Goal: Task Accomplishment & Management: Use online tool/utility

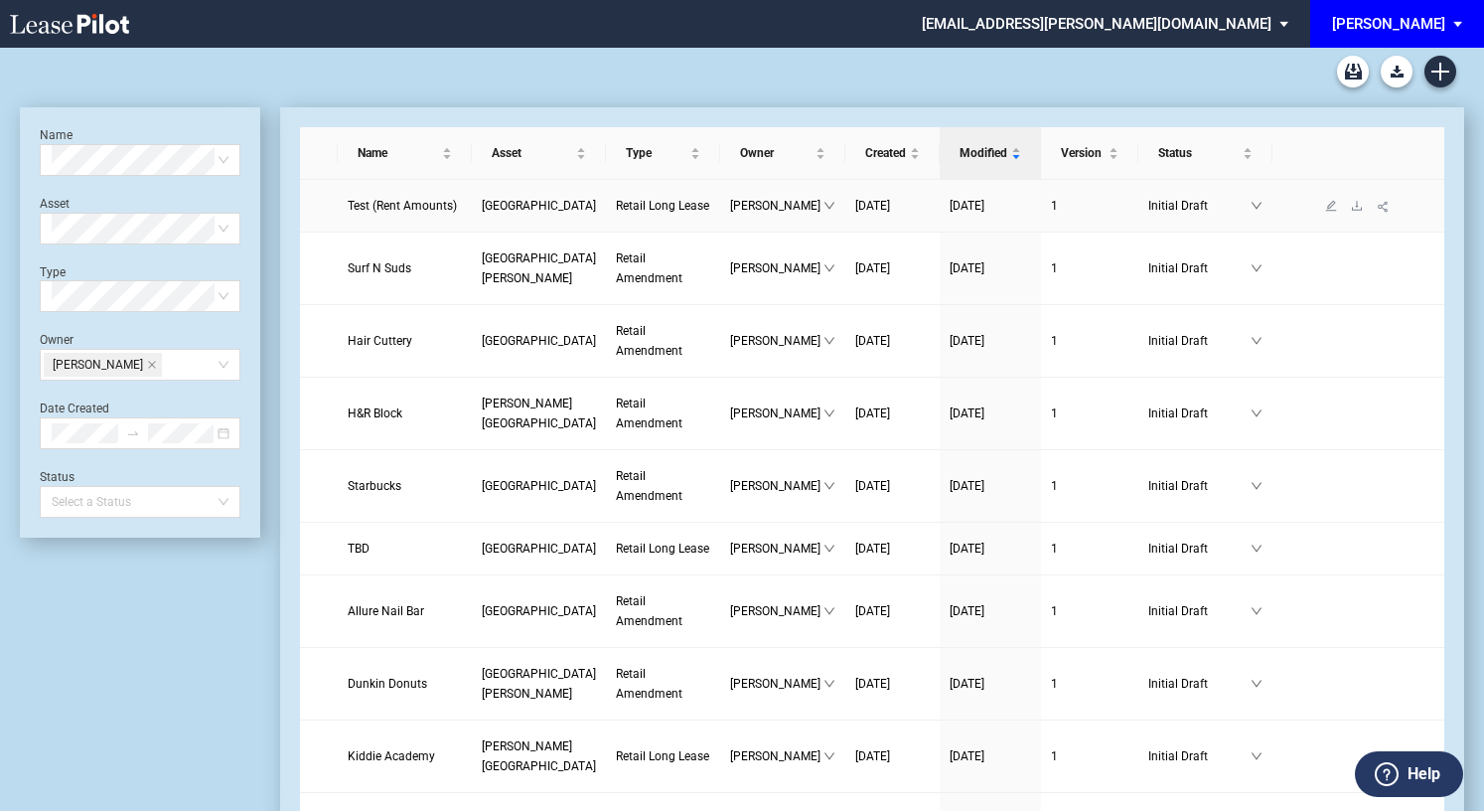
click at [372, 216] on link "Test (Rent Amounts)" at bounding box center [405, 206] width 114 height 20
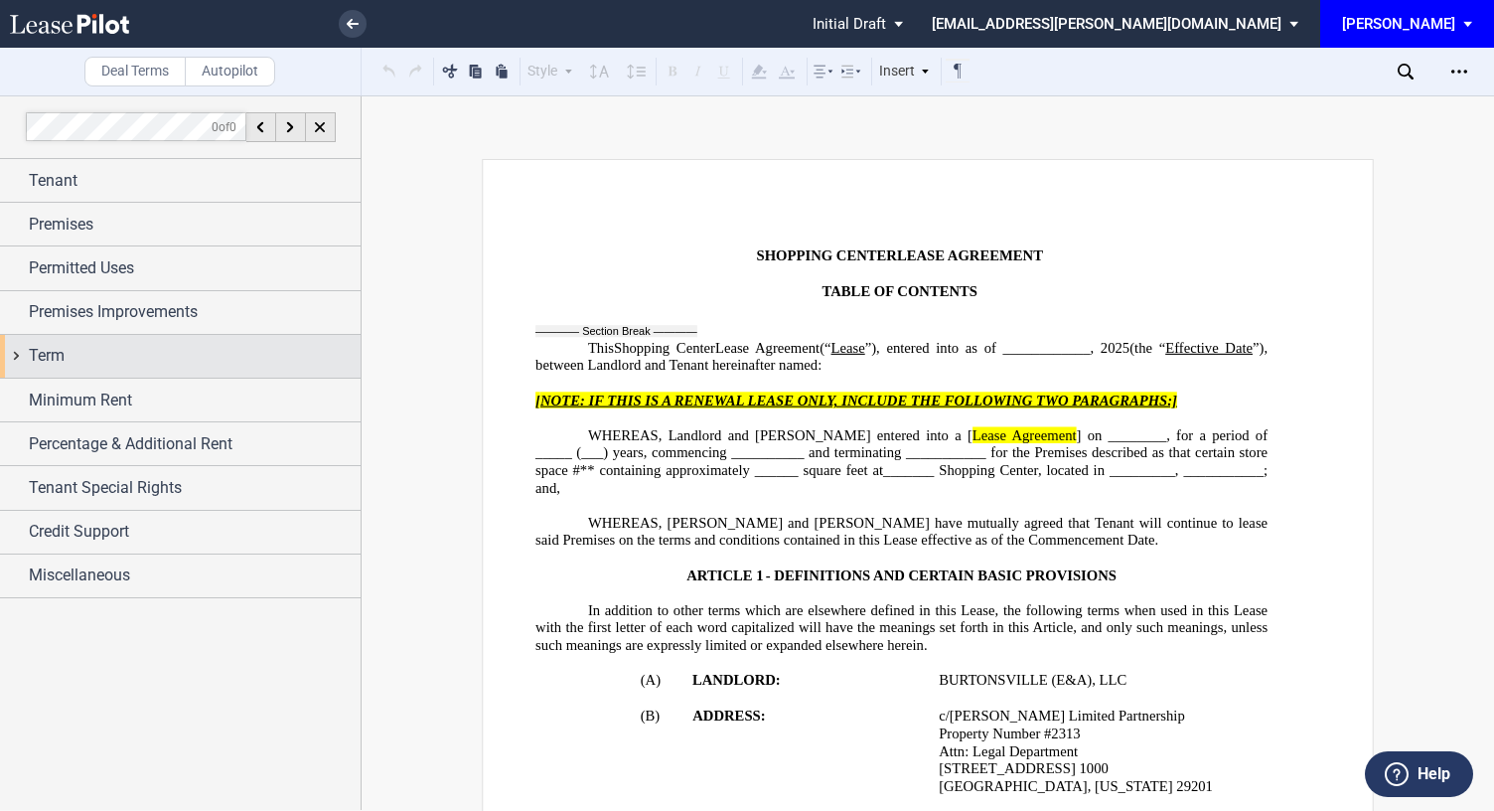
click at [62, 362] on span "Term" at bounding box center [47, 356] width 36 height 24
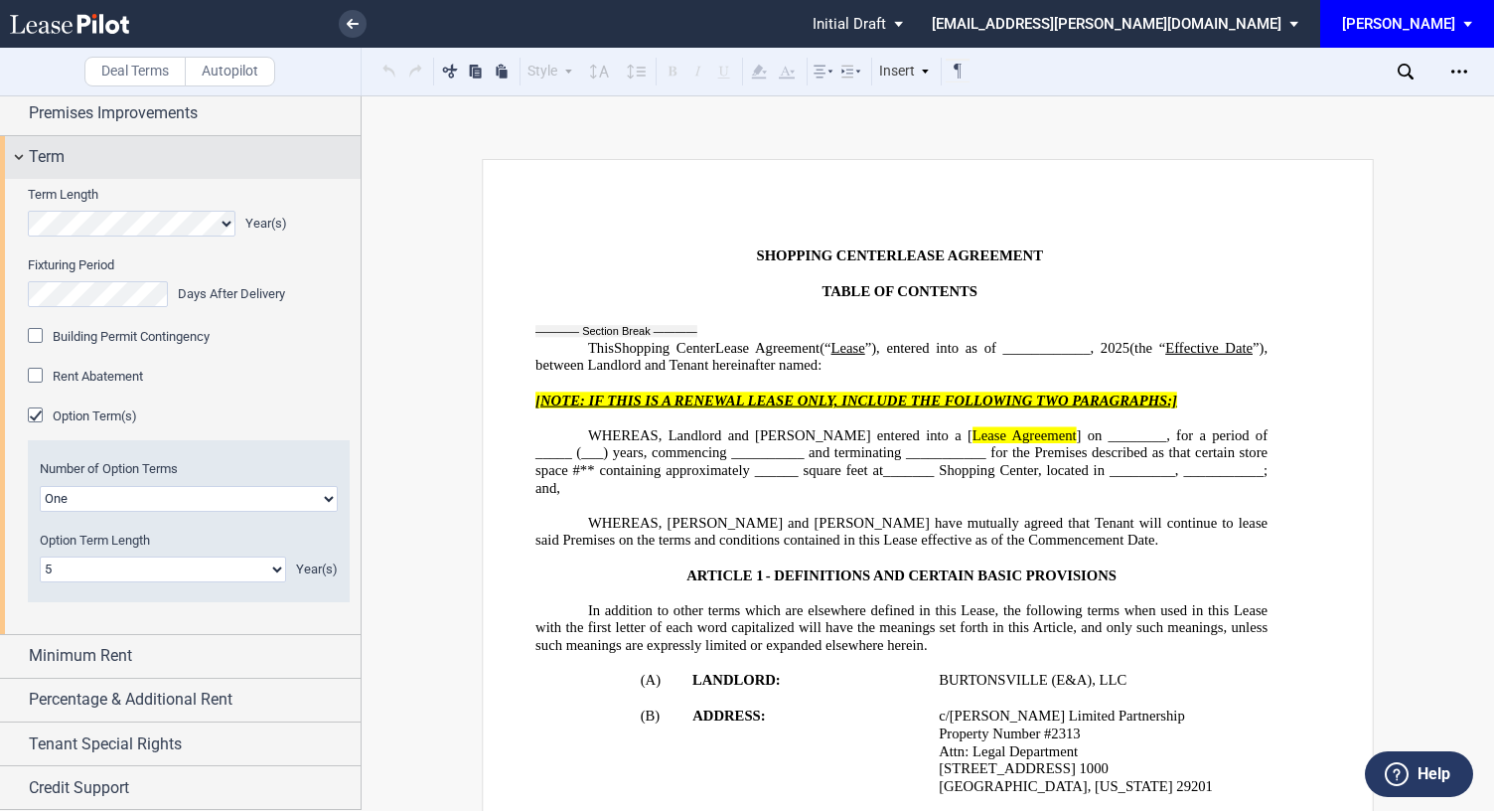
scroll to position [239, 0]
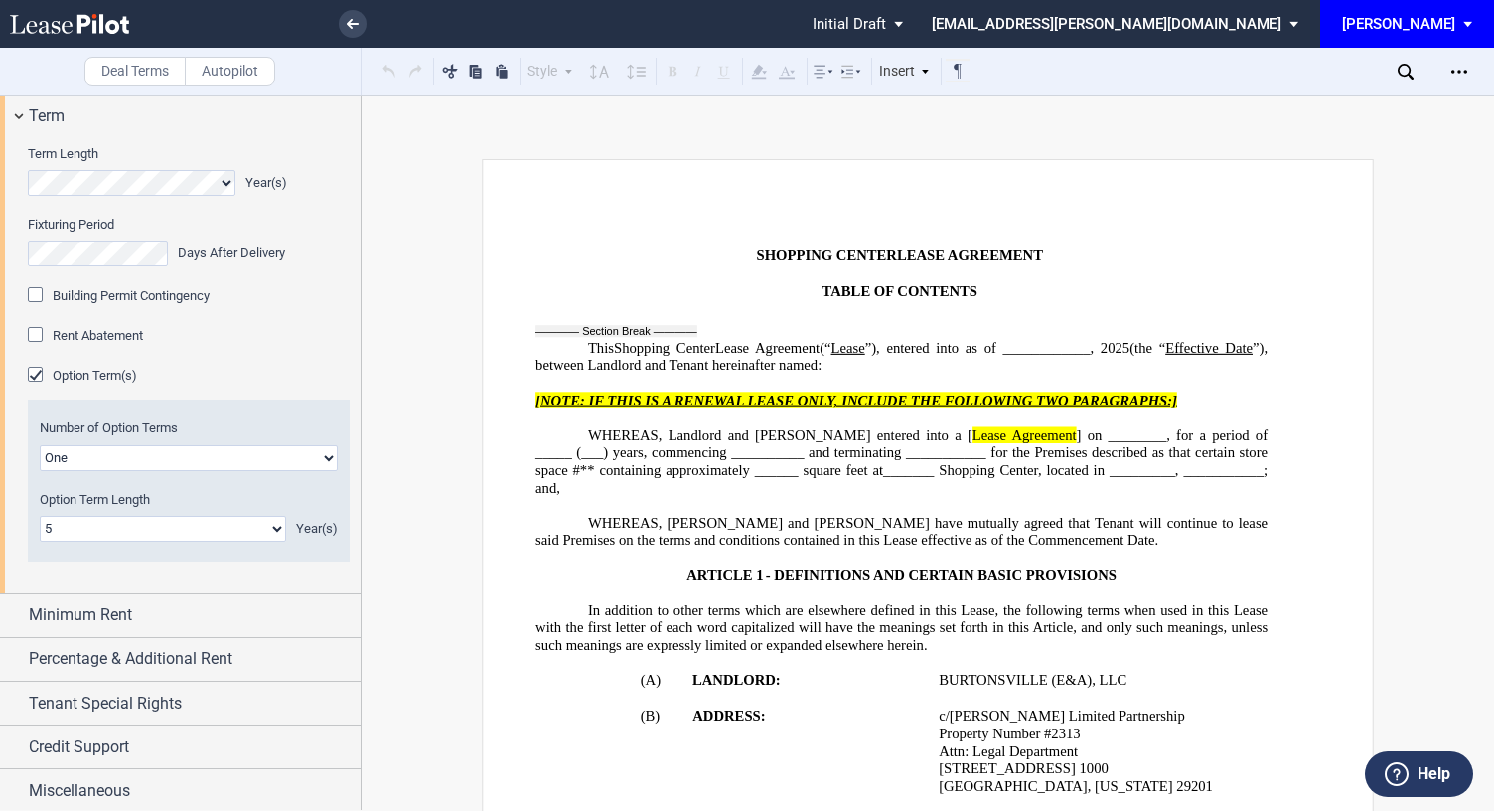
click at [274, 526] on select "0 1 2 3 4 5 6 7 8 9 10 11 12 13 14 15 16 17 18 19 20" at bounding box center [163, 529] width 246 height 26
click at [328, 331] on div "Rent Abatement" at bounding box center [189, 336] width 322 height 20
click at [125, 599] on div "Minimum Rent" at bounding box center [180, 615] width 361 height 43
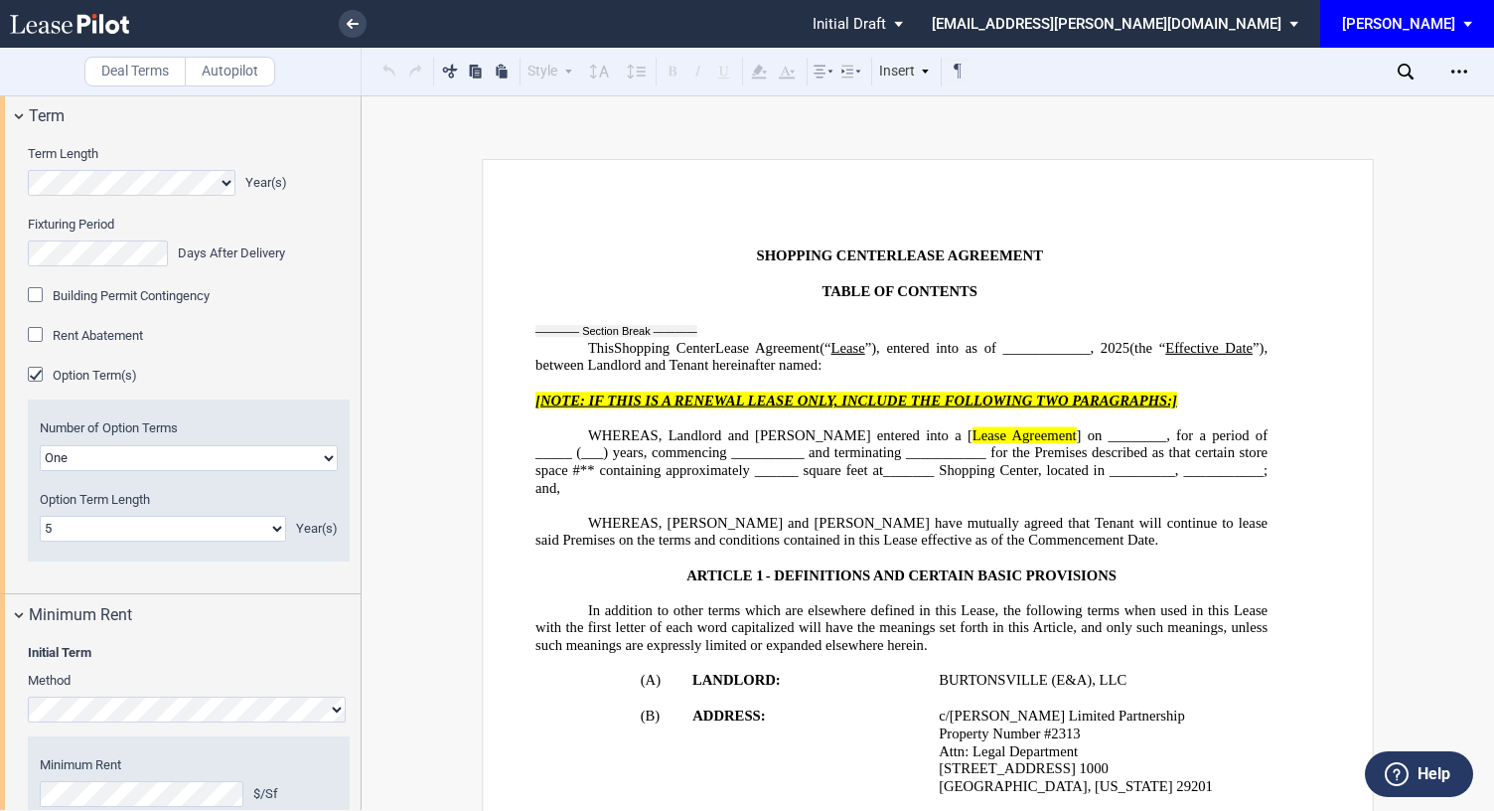
scroll to position [537, 0]
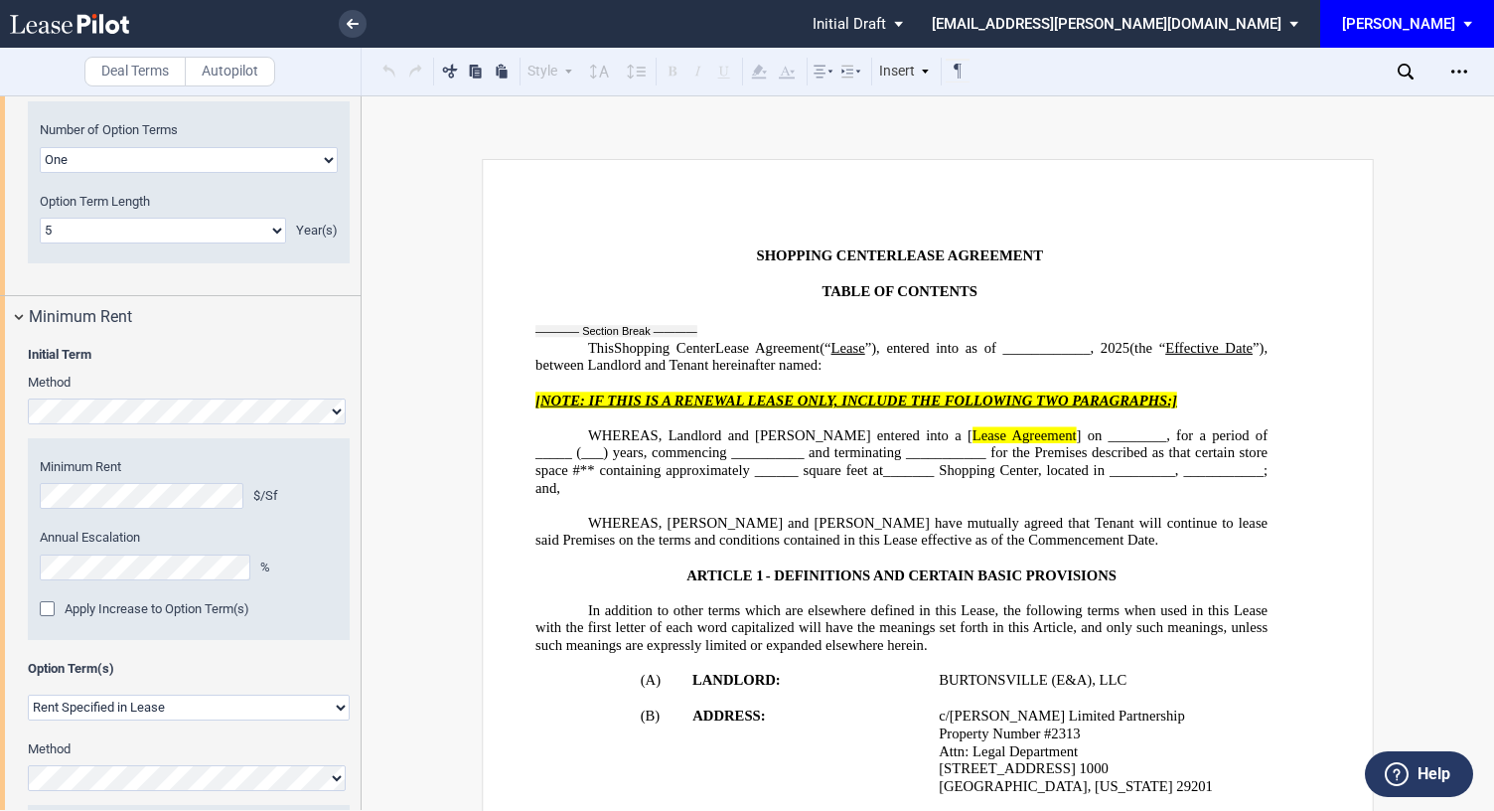
click at [221, 375] on label "Method" at bounding box center [160, 383] width 288 height 18
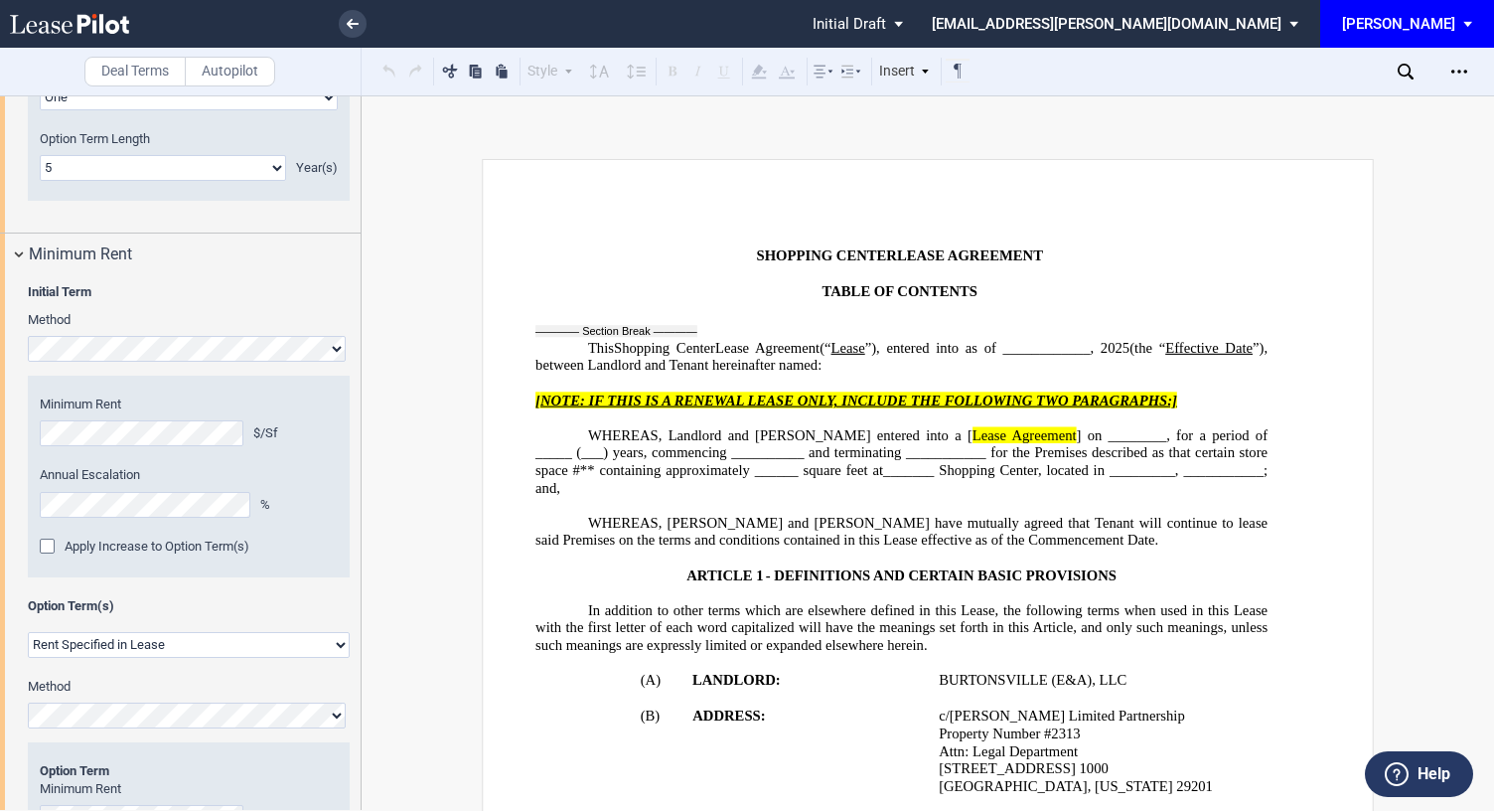
scroll to position [637, 0]
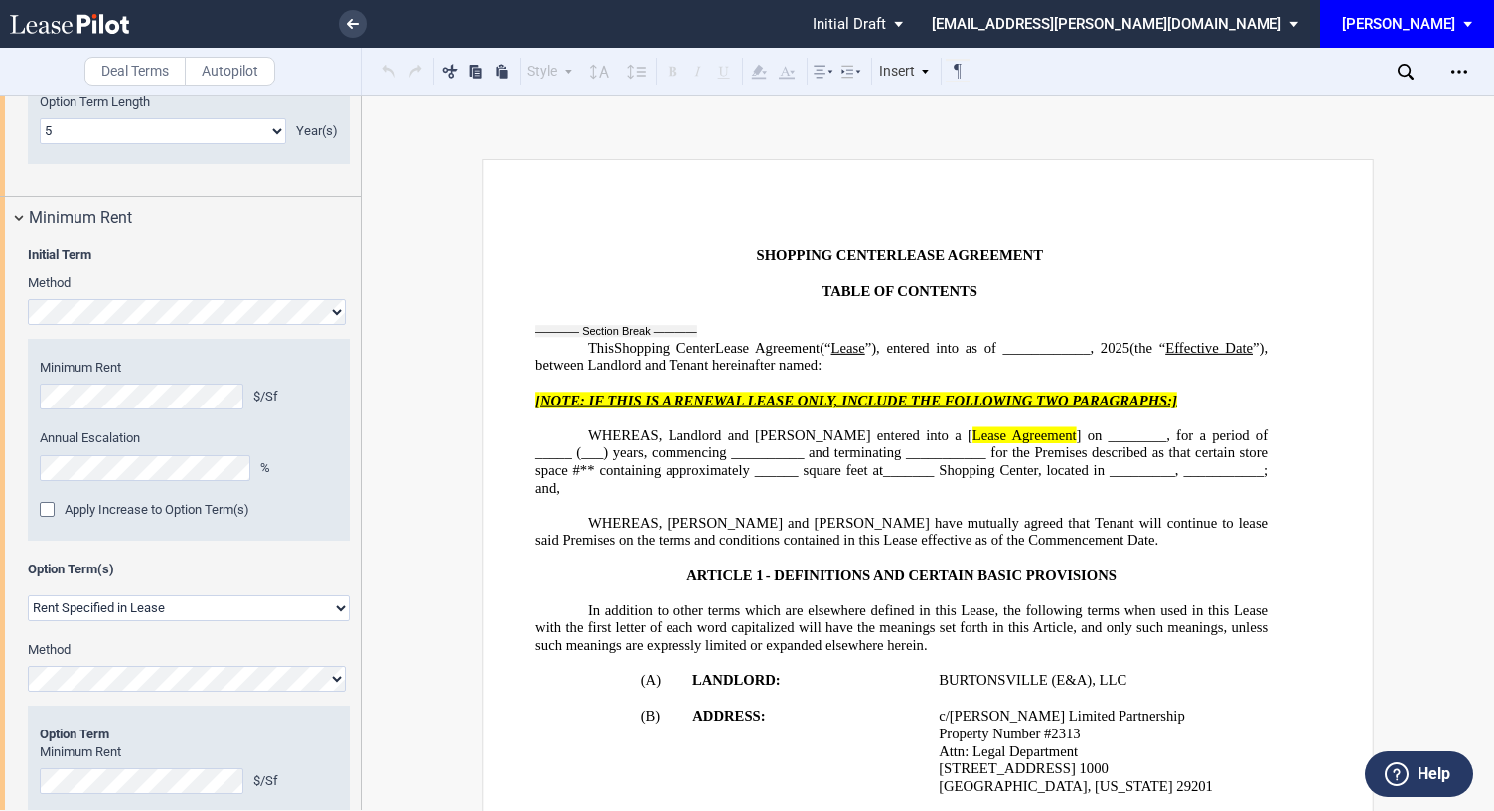
click at [165, 613] on select "Rent Set At Fair Market Value Rent Specified in [GEOGRAPHIC_DATA]" at bounding box center [189, 608] width 322 height 26
select select "fmv"
click at [28, 595] on select "Rent Set At Fair Market Value Rent Specified in [GEOGRAPHIC_DATA]" at bounding box center [189, 608] width 322 height 26
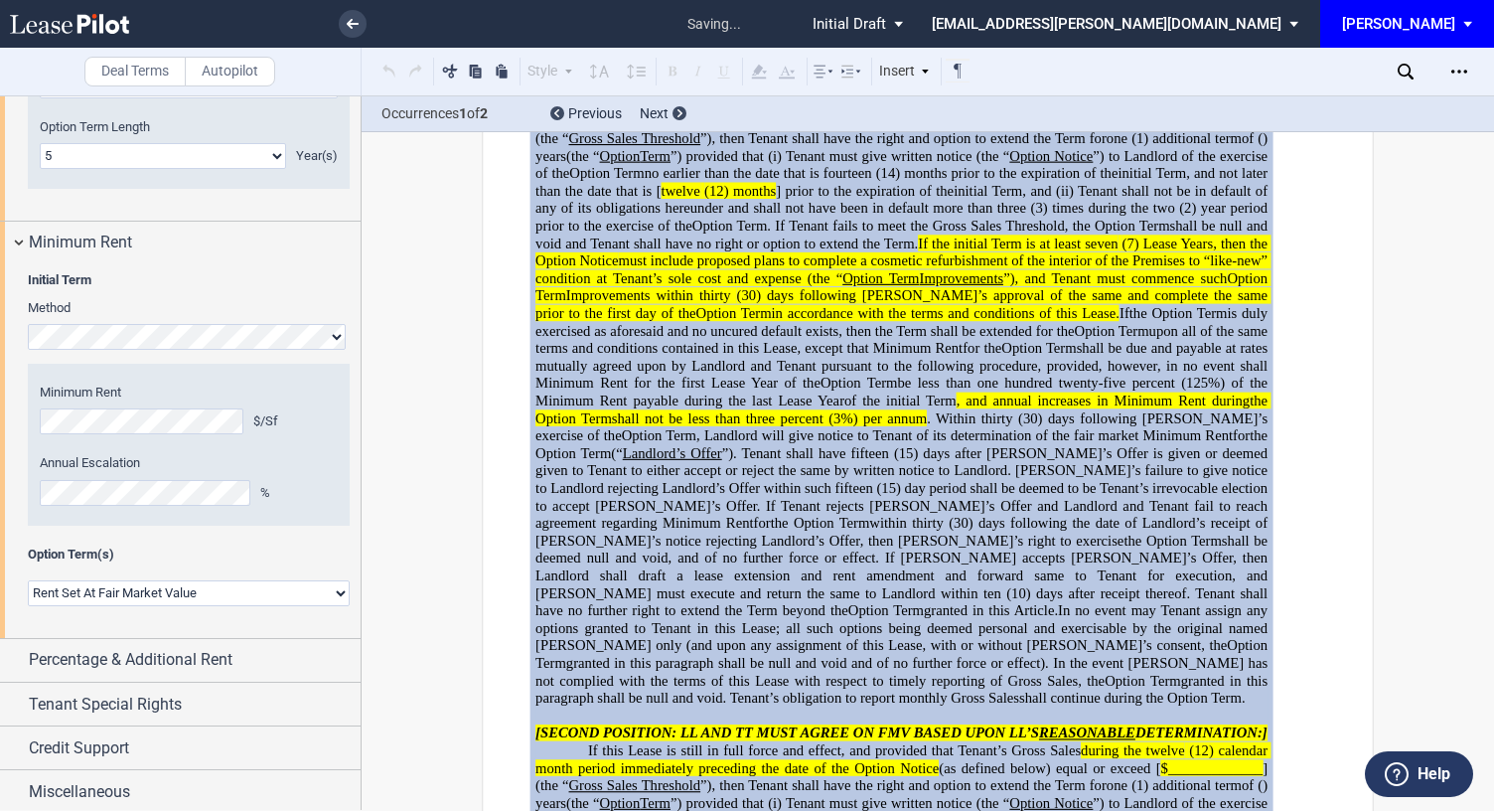
scroll to position [4830, 0]
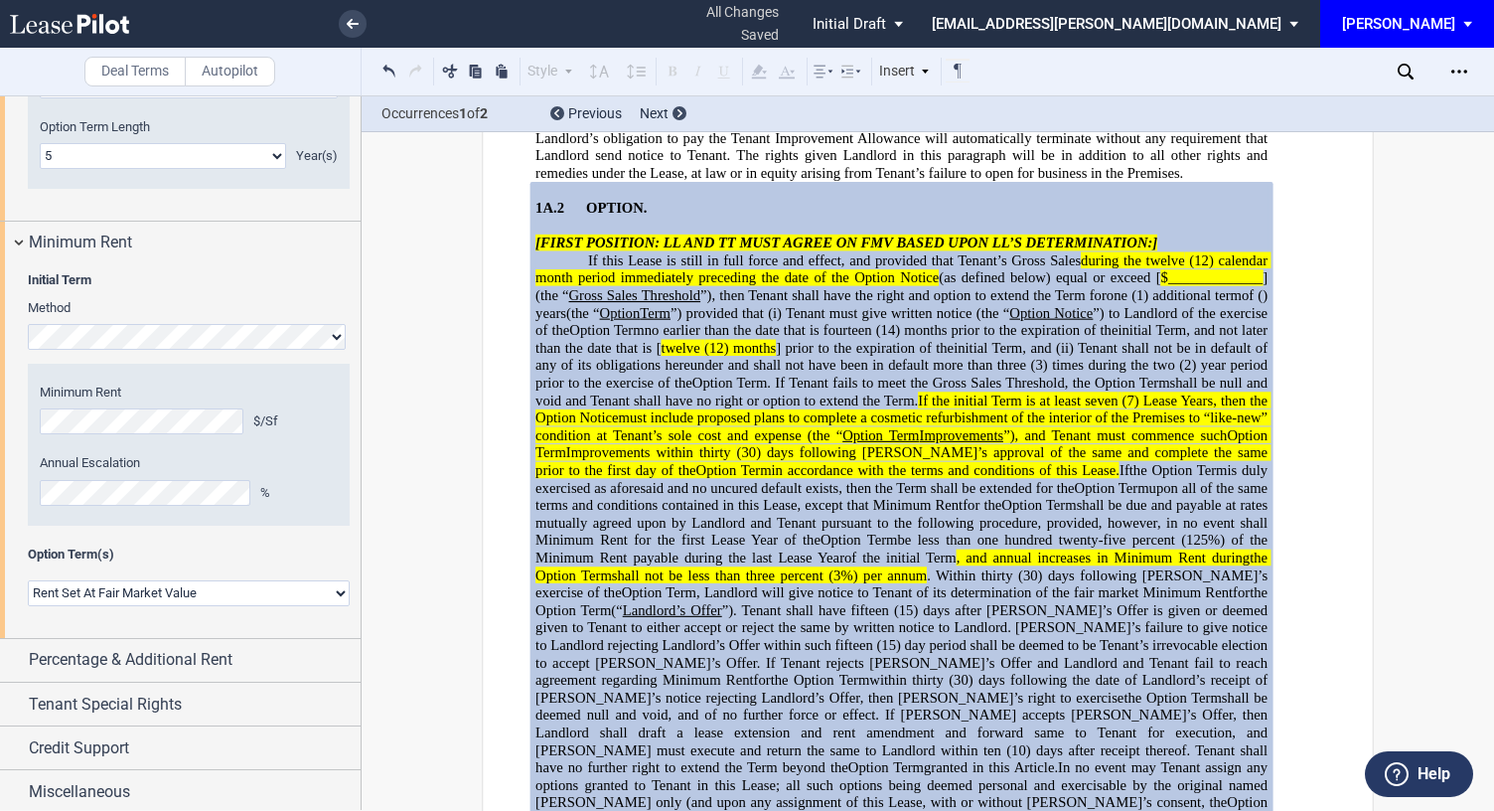
click at [829, 672] on span "(30) days following the date of Landlord’s receipt of [PERSON_NAME]’s notice re…" at bounding box center [903, 689] width 736 height 34
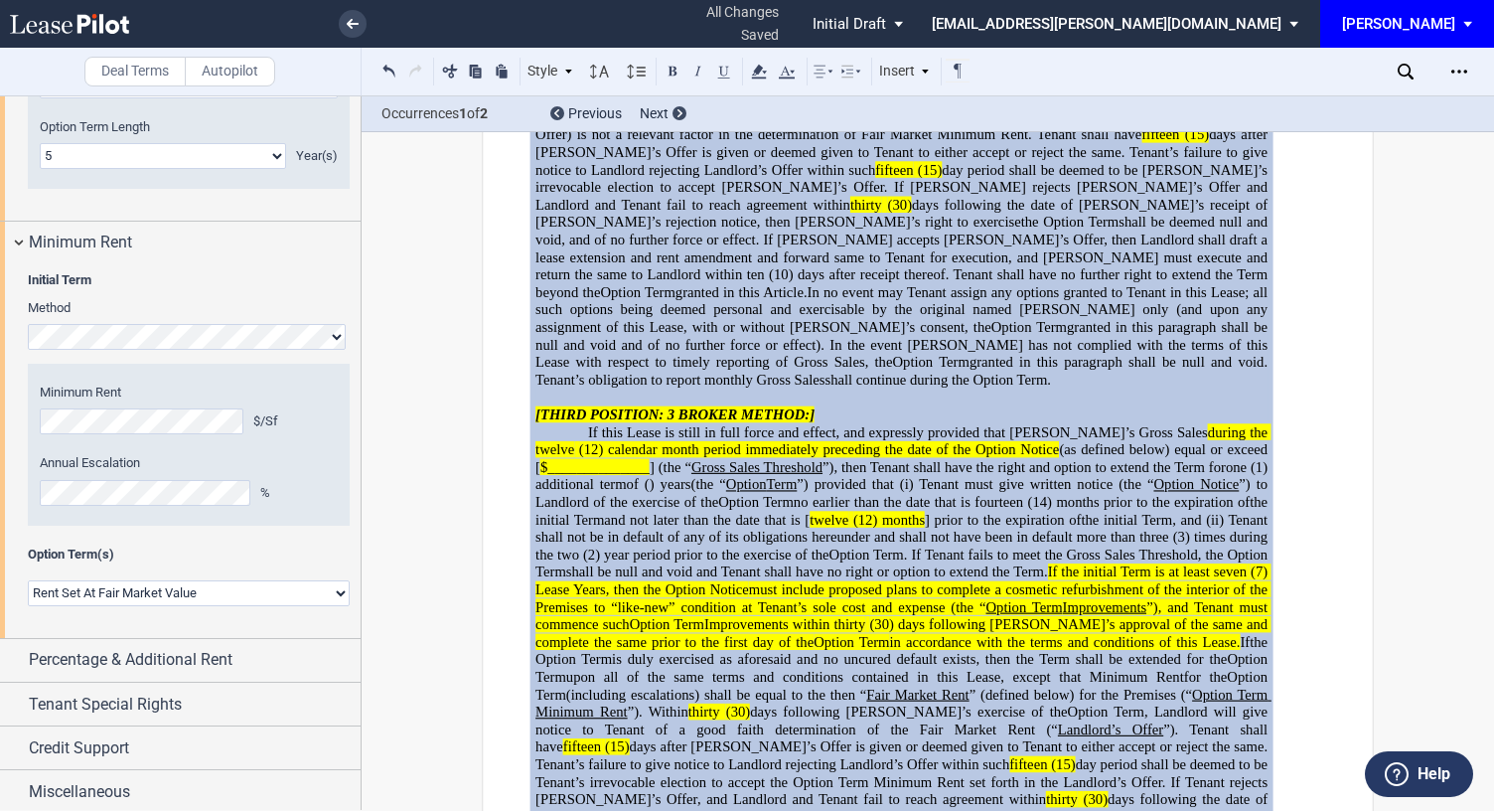
scroll to position [6122, 0]
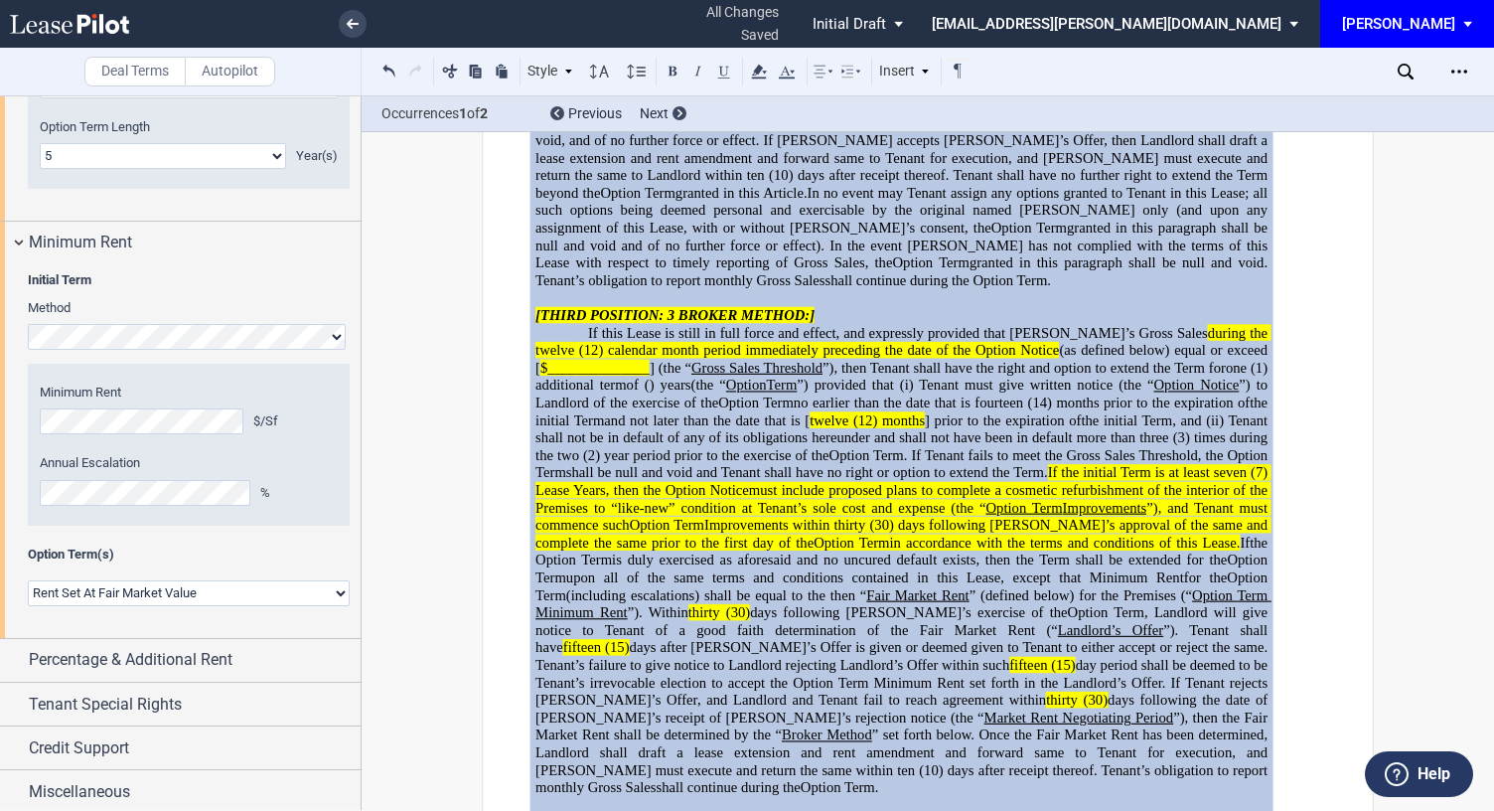
click at [957, 551] on span "is duly exercised as aforesaid and no uncured default exists, then the Term sha…" at bounding box center [919, 559] width 615 height 17
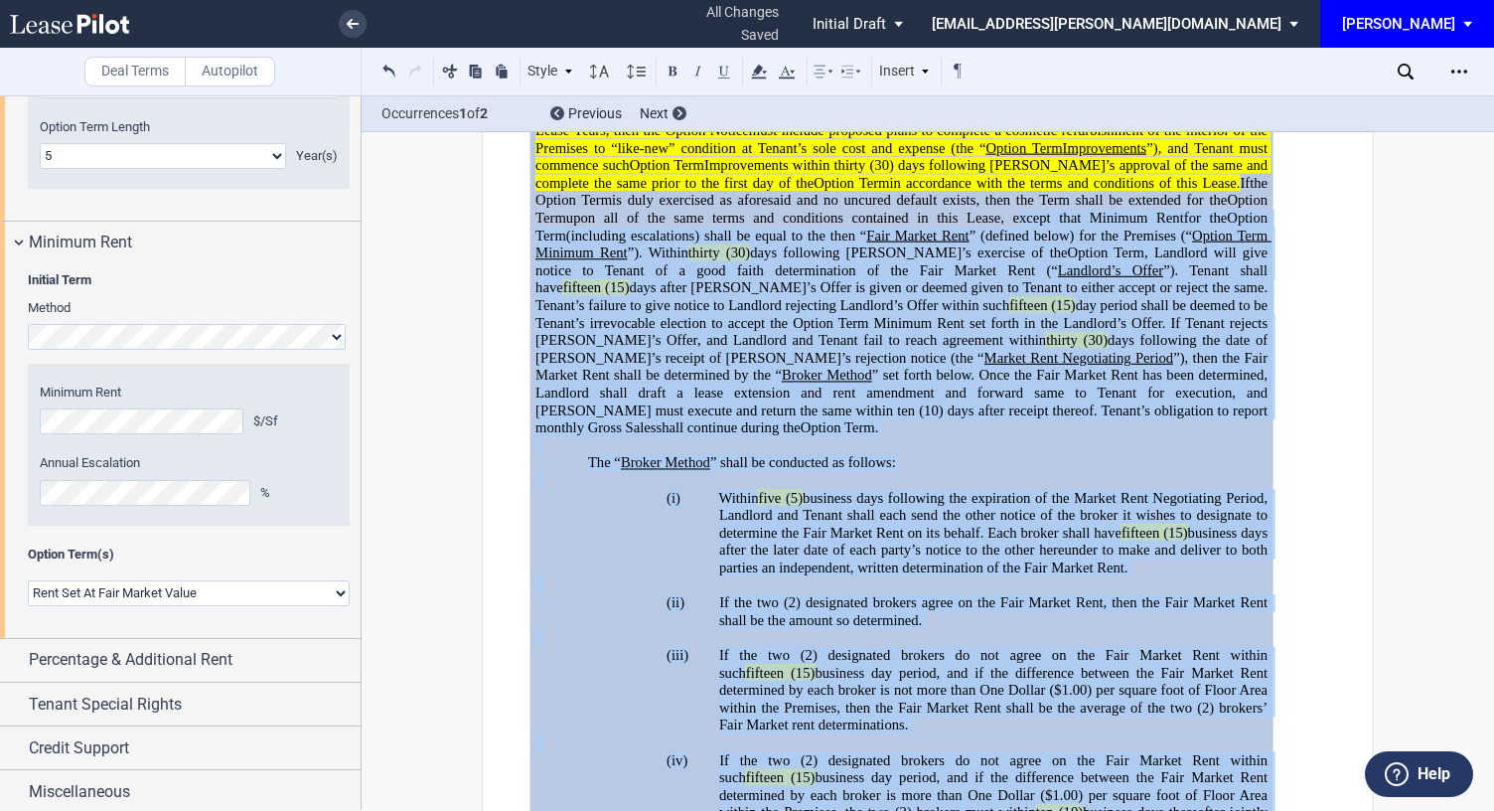
scroll to position [6682, 0]
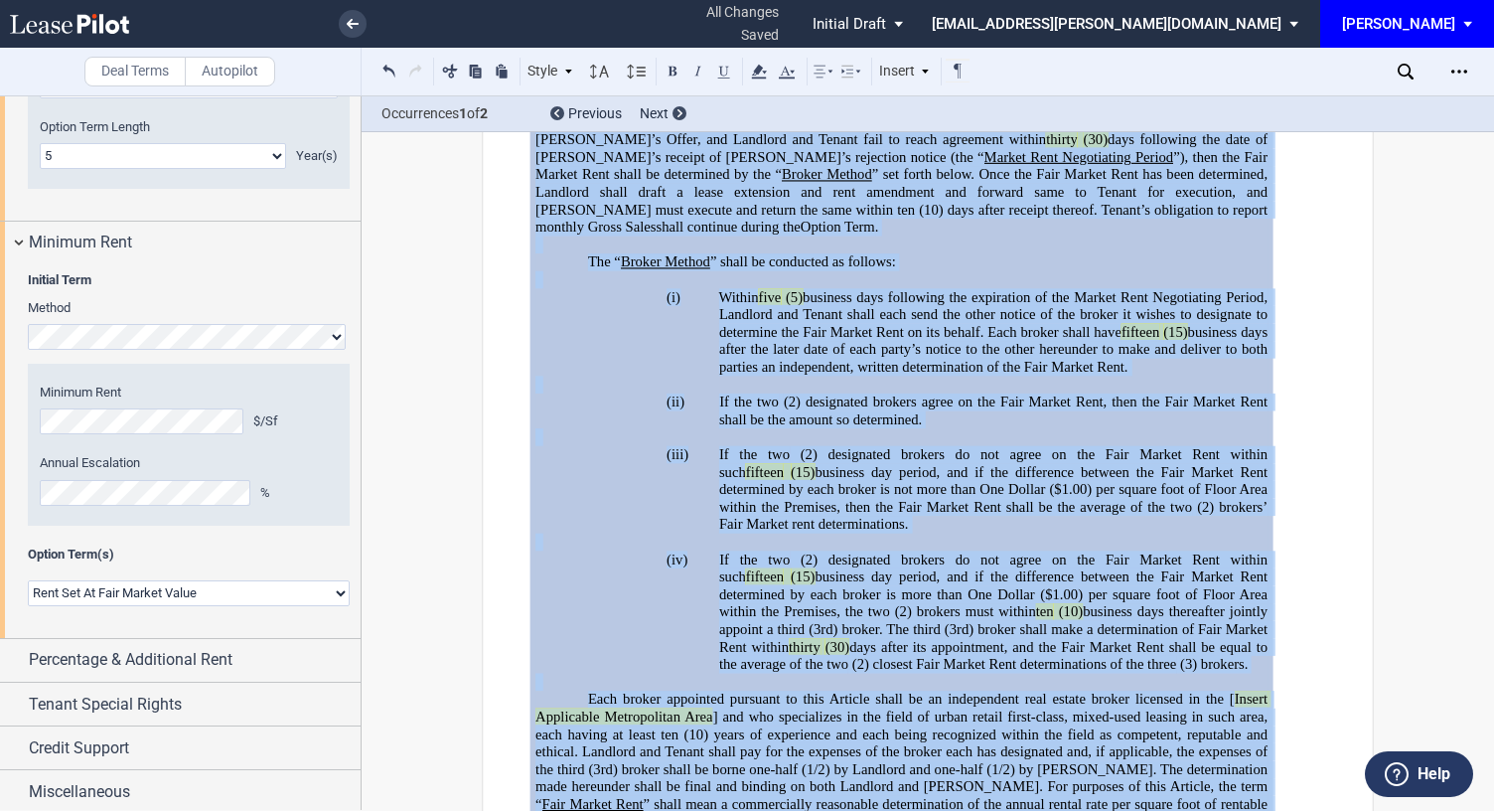
drag, startPoint x: 1136, startPoint y: 305, endPoint x: 938, endPoint y: 620, distance: 372.4
